Goal: Obtain resource: Download file/media

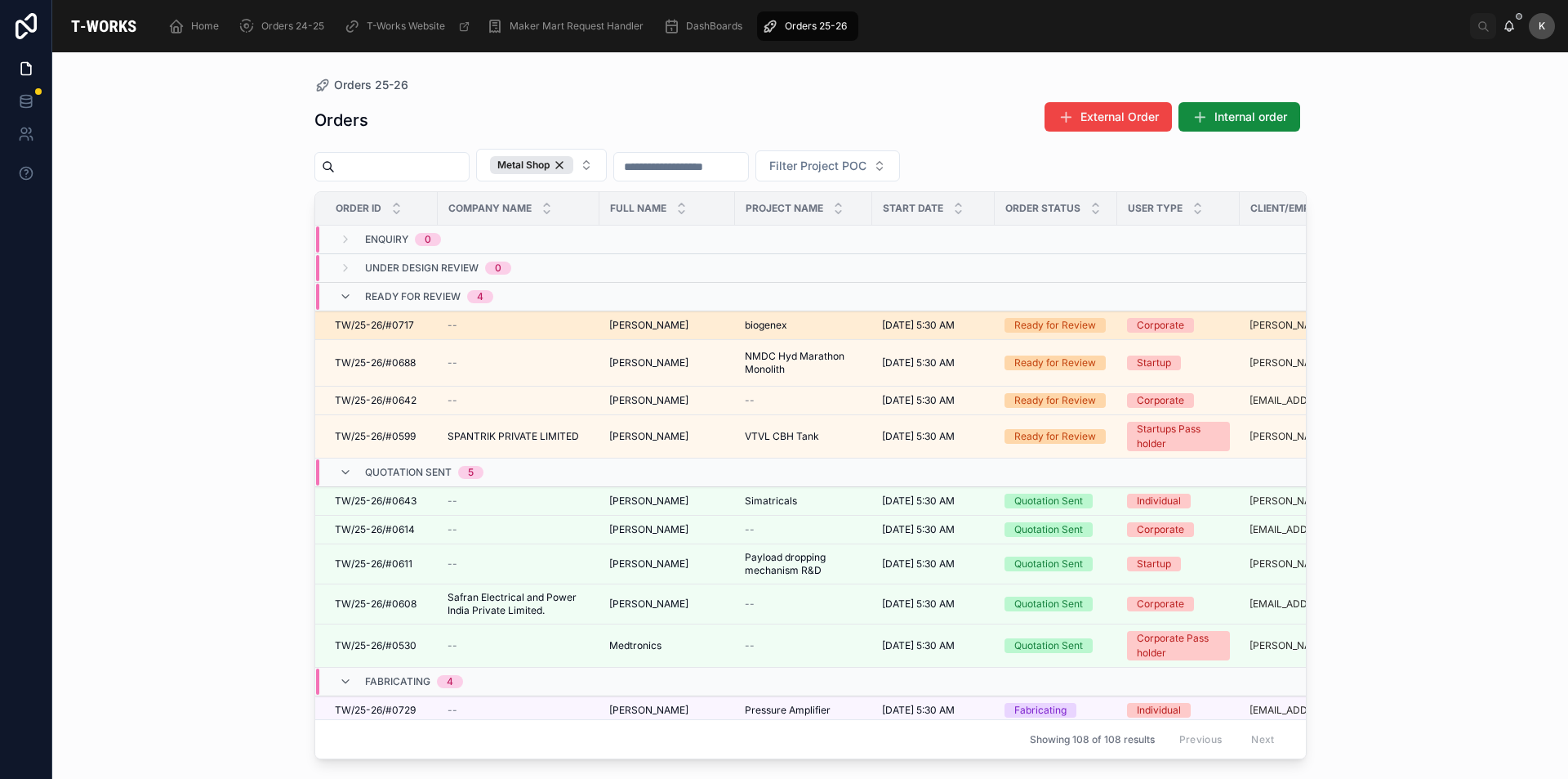
click at [769, 325] on span "biogenex" at bounding box center [766, 325] width 42 height 13
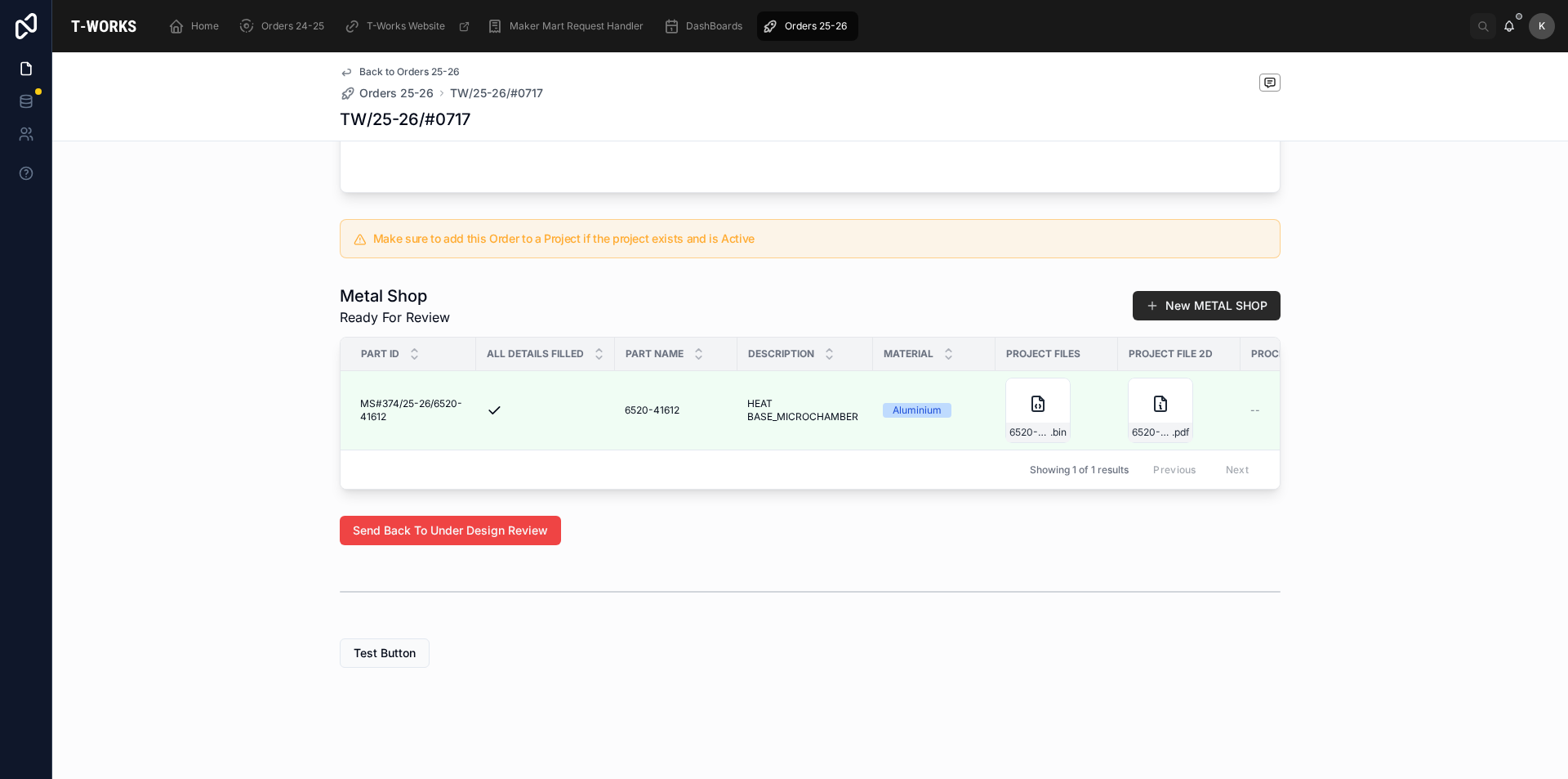
scroll to position [701, 0]
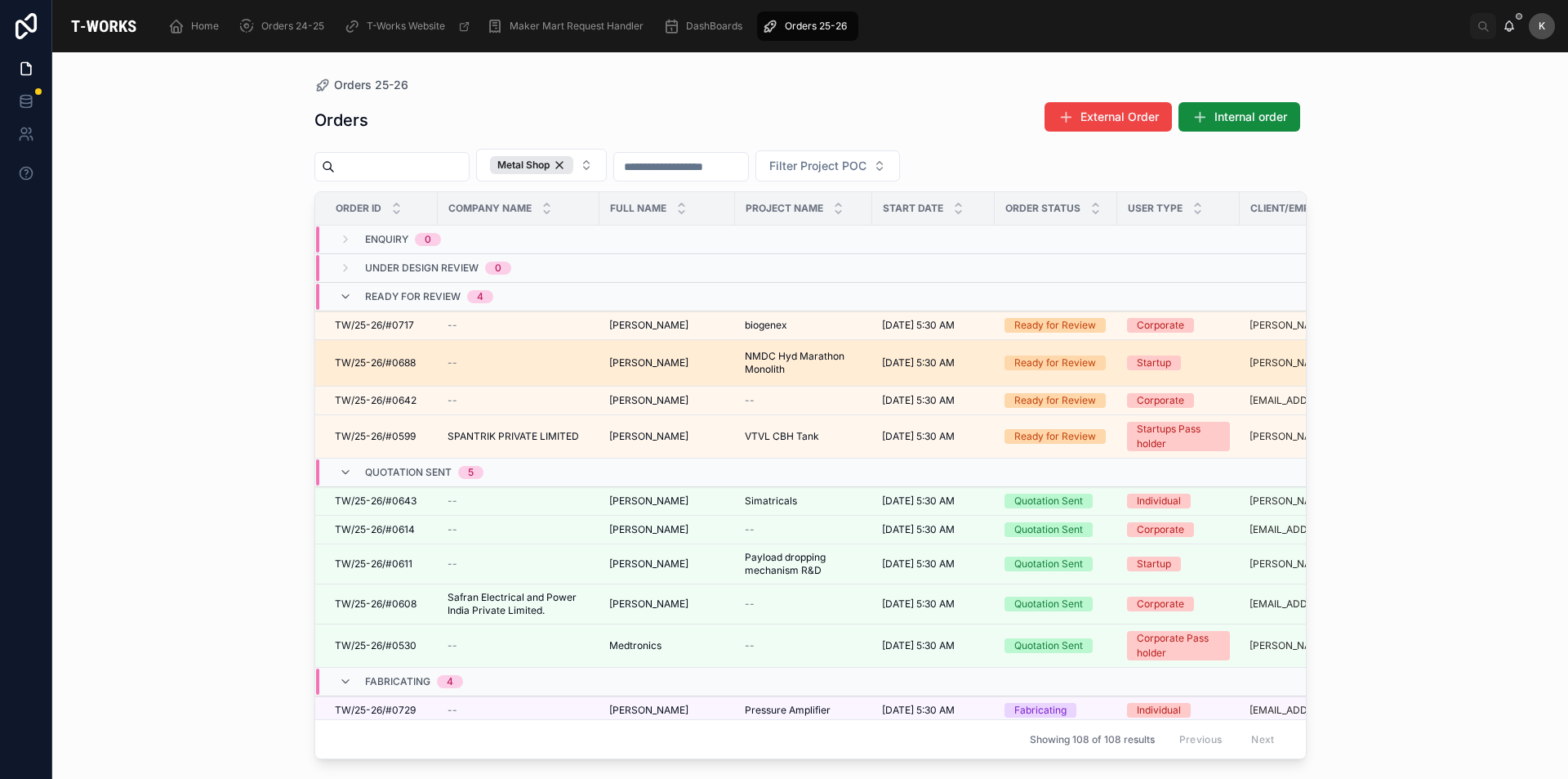
click at [786, 358] on span "NMDC Hyd Marathon Monolith" at bounding box center [804, 362] width 118 height 26
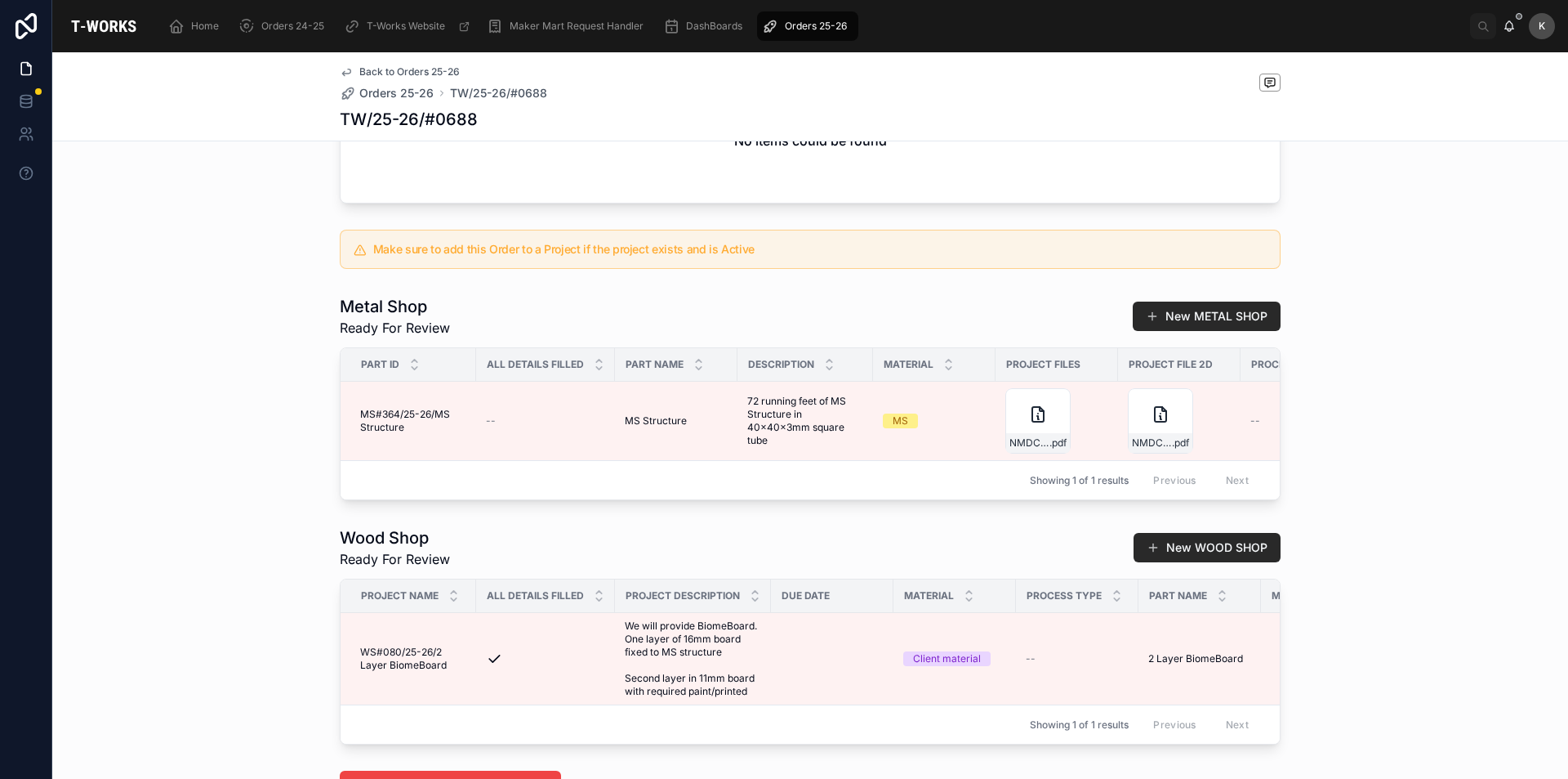
scroll to position [899, 0]
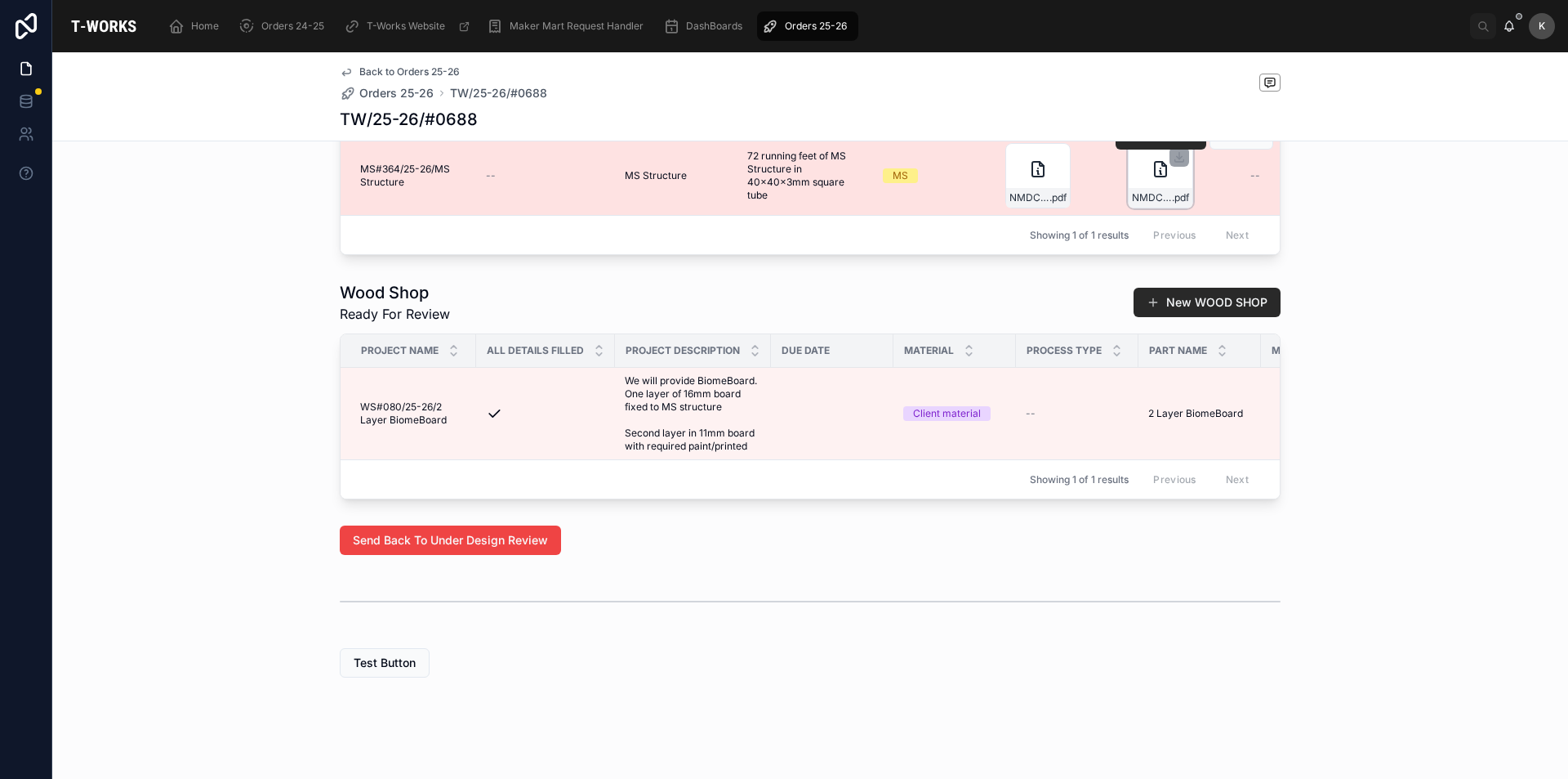
click at [1145, 208] on div "NMDC-Marathon-Monolith .pdf" at bounding box center [1160, 176] width 65 height 65
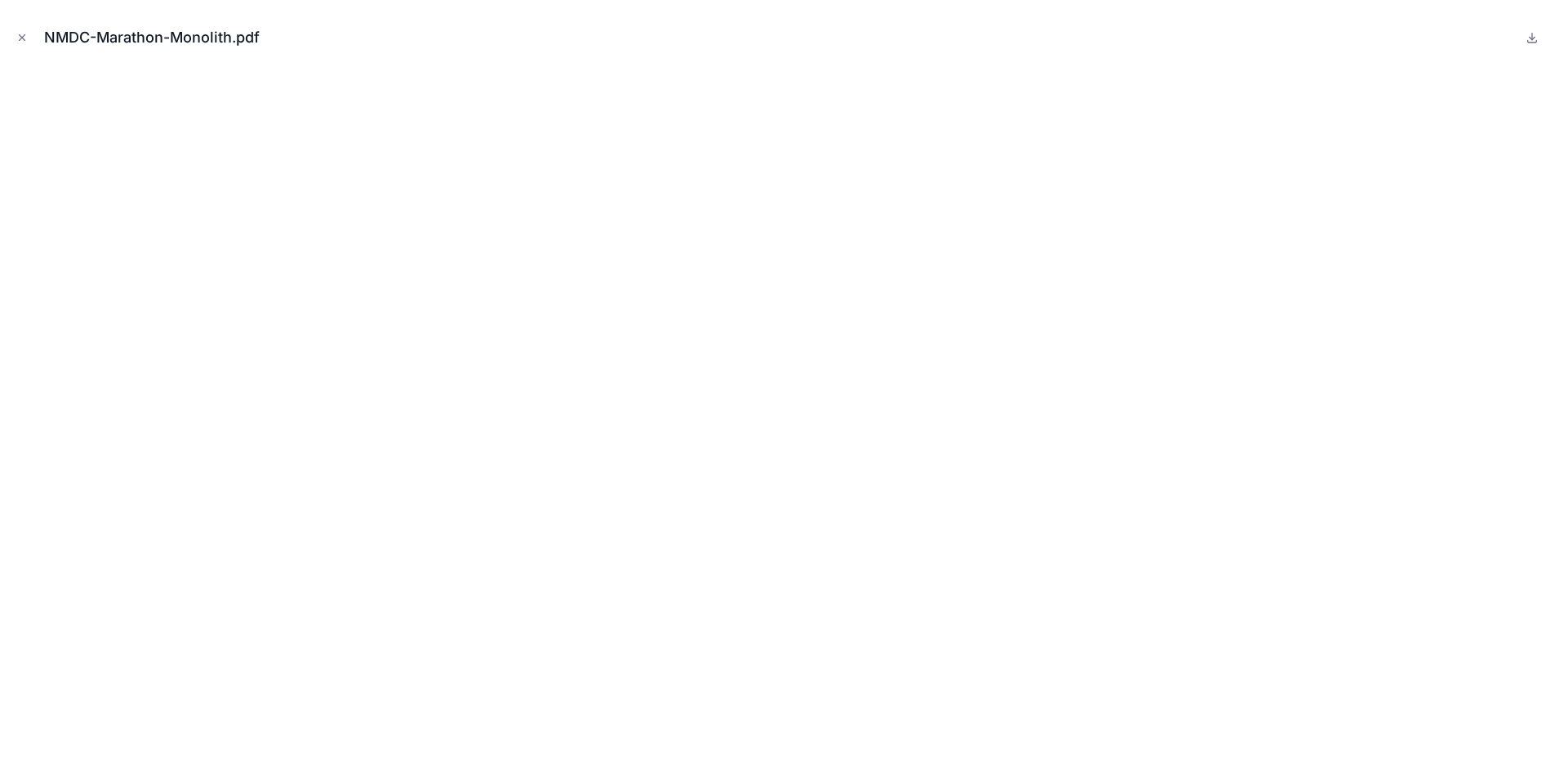
scroll to position [925, 0]
click at [26, 37] on icon "Close modal" at bounding box center [22, 37] width 12 height 12
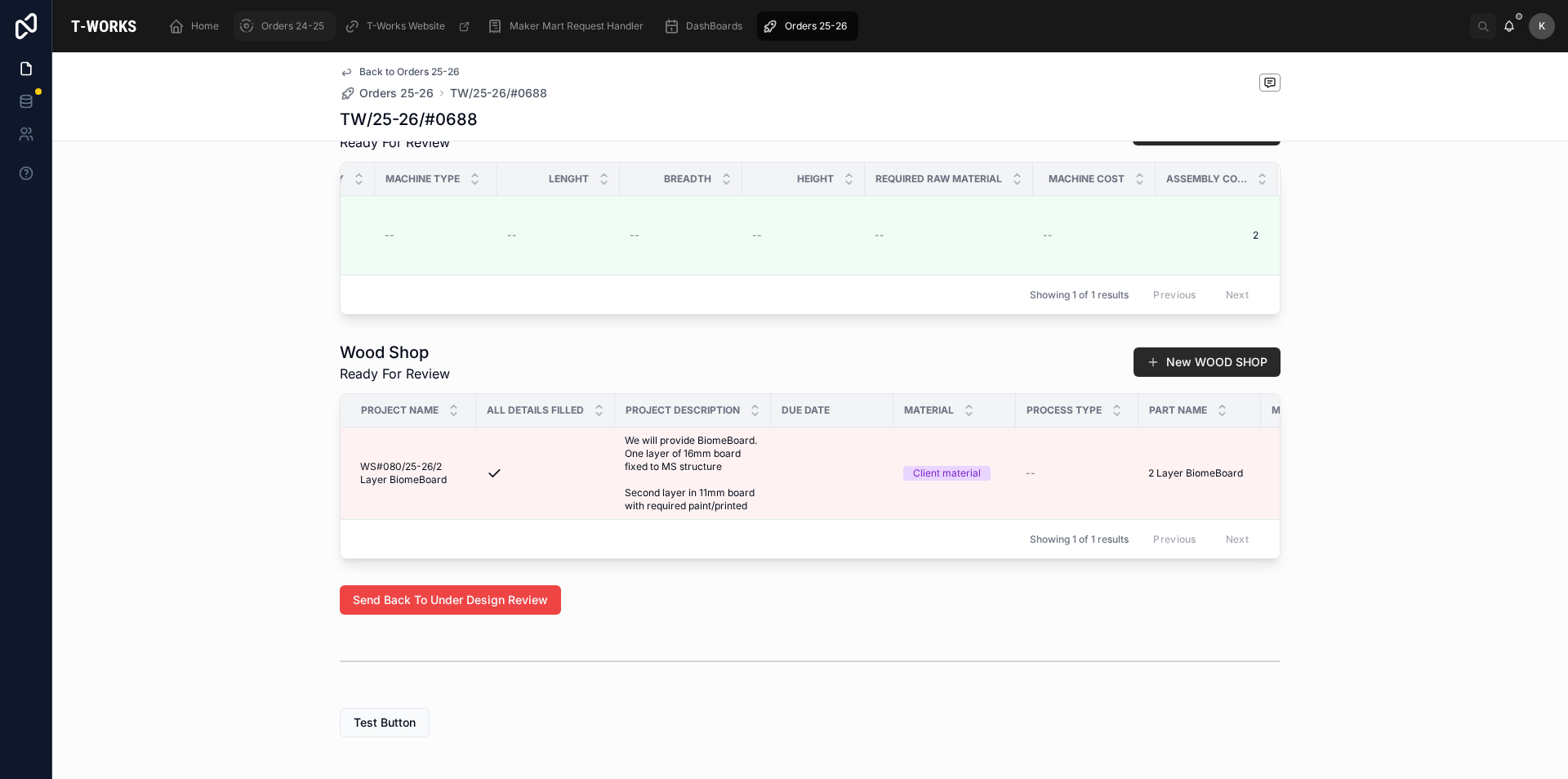
scroll to position [843, 0]
